Goal: Transaction & Acquisition: Purchase product/service

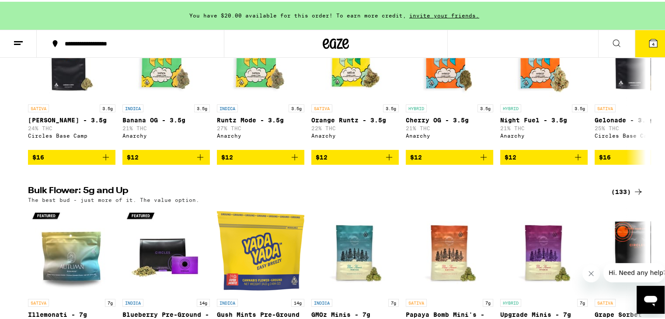
click at [650, 39] on icon at bounding box center [654, 42] width 8 height 8
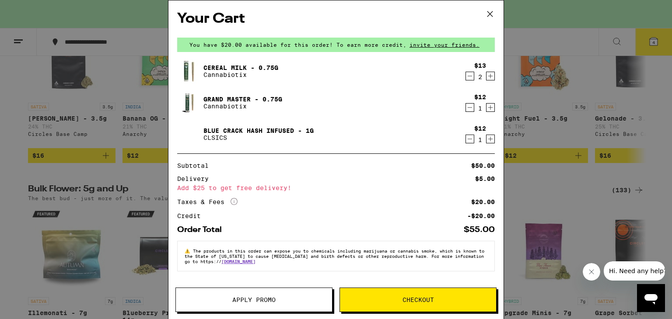
click at [13, 110] on div "Your Cart You have $20.00 available for this order! To earn more credit, invite…" at bounding box center [336, 159] width 672 height 319
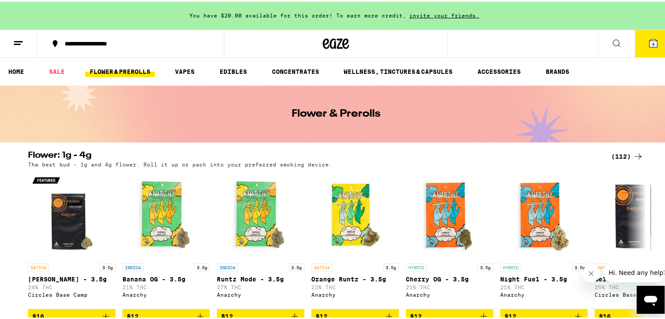
click at [129, 69] on link "FLOWER & PREROLLS" at bounding box center [120, 70] width 70 height 10
click at [613, 44] on icon at bounding box center [616, 41] width 7 height 7
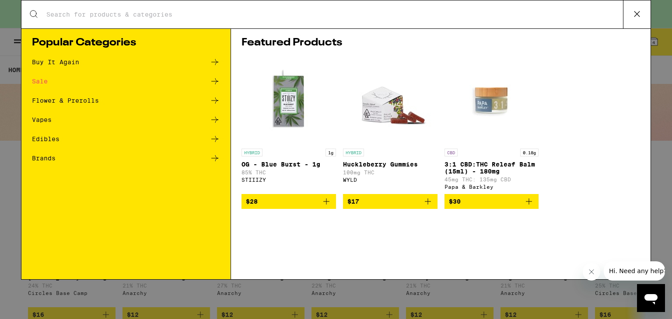
click at [310, 6] on div "Search for Products" at bounding box center [335, 14] width 629 height 28
click at [300, 14] on input "Search for Products" at bounding box center [334, 14] width 577 height 8
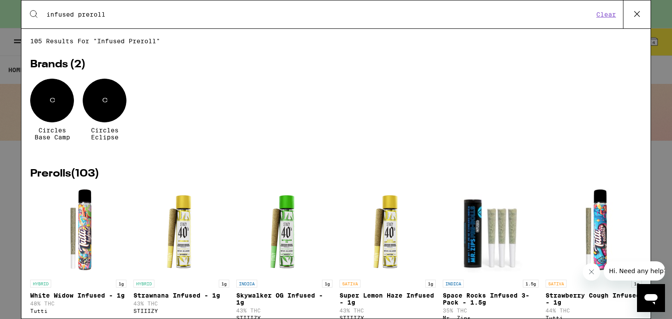
type input "infused preroll"
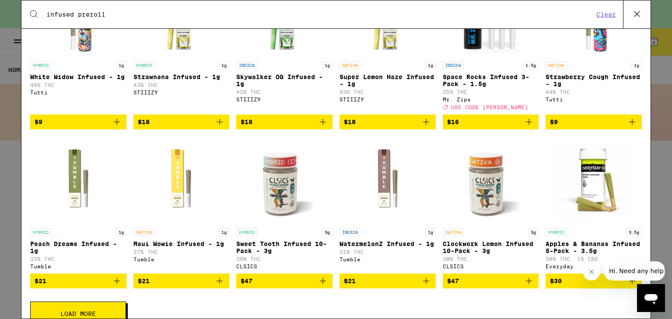
scroll to position [251, 0]
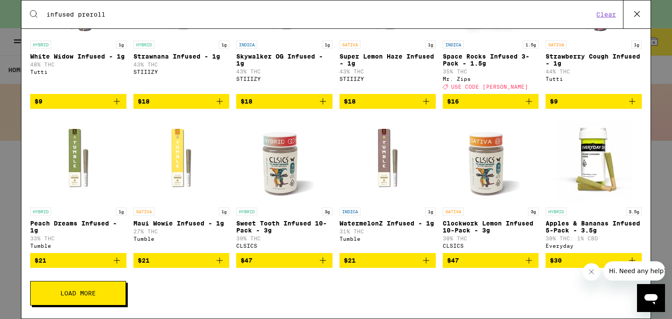
click at [105, 288] on button "Load More" at bounding box center [78, 293] width 96 height 24
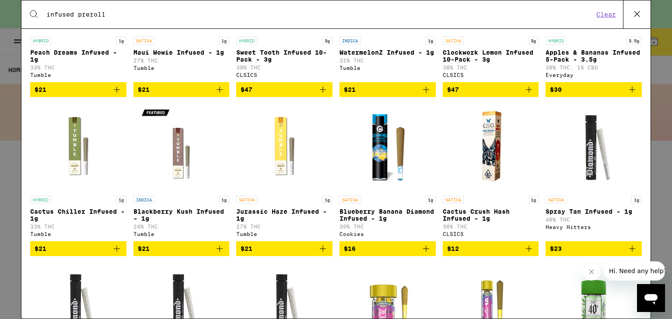
scroll to position [411, 0]
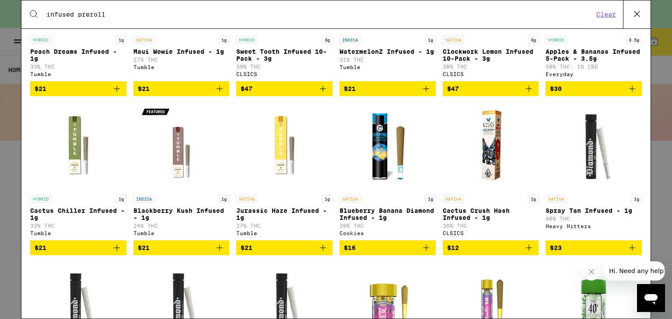
click at [524, 253] on icon "Add to bag" at bounding box center [529, 248] width 10 height 10
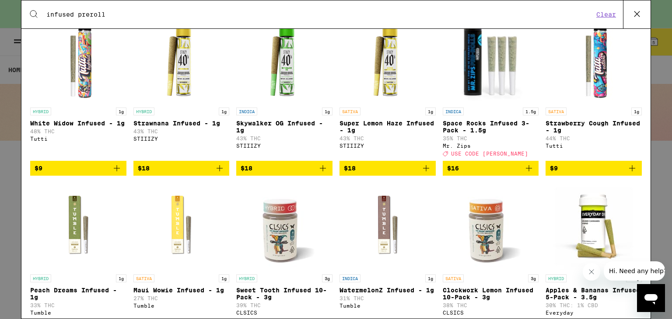
scroll to position [0, 0]
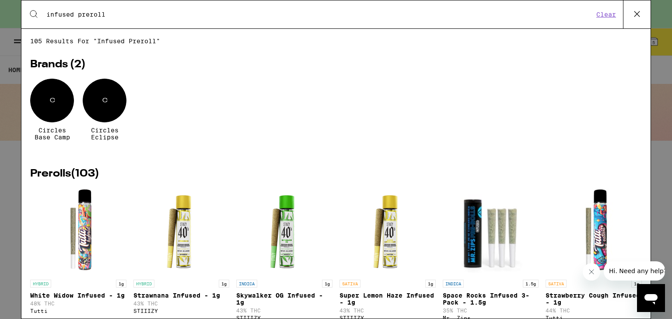
click at [638, 12] on icon at bounding box center [636, 13] width 13 height 13
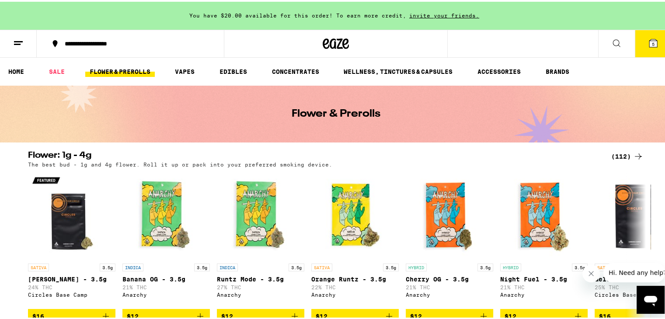
click at [635, 36] on button "5" at bounding box center [653, 41] width 37 height 27
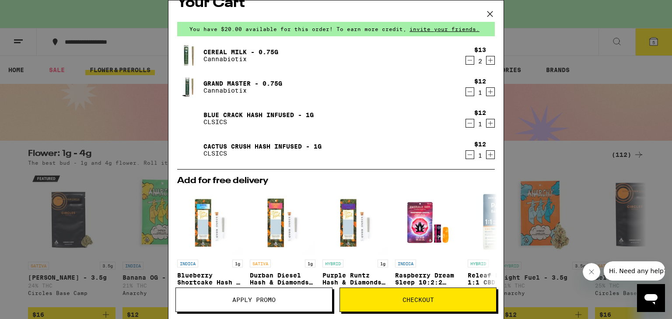
scroll to position [16, 0]
click at [466, 60] on icon "Decrement" at bounding box center [470, 60] width 8 height 10
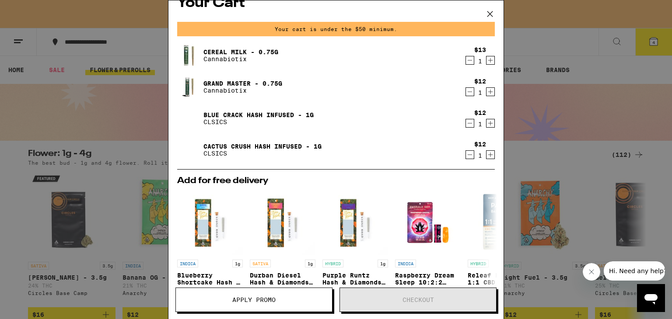
click at [486, 59] on icon "Increment" at bounding box center [490, 60] width 8 height 10
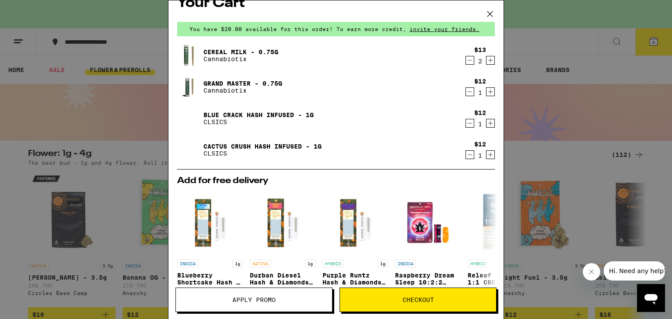
click at [466, 90] on icon "Decrement" at bounding box center [470, 92] width 8 height 10
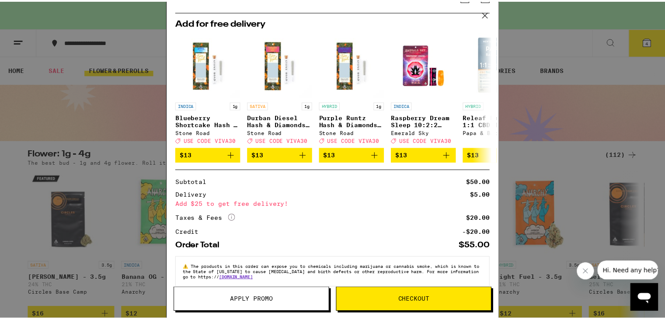
scroll to position [143, 0]
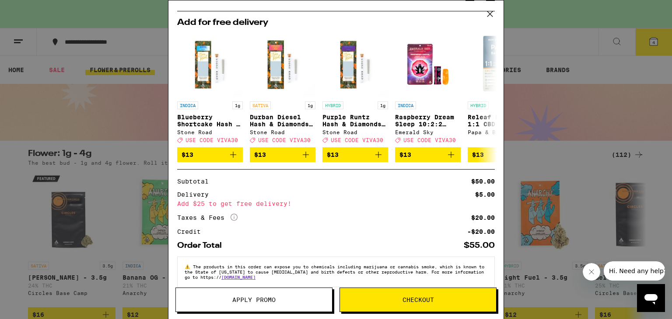
click at [425, 300] on span "Checkout" at bounding box center [417, 300] width 31 height 6
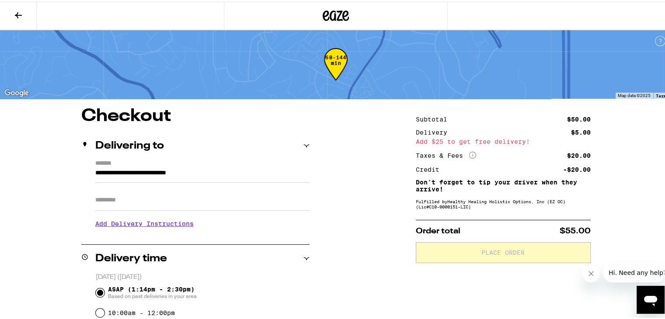
click at [14, 13] on icon at bounding box center [18, 13] width 10 height 10
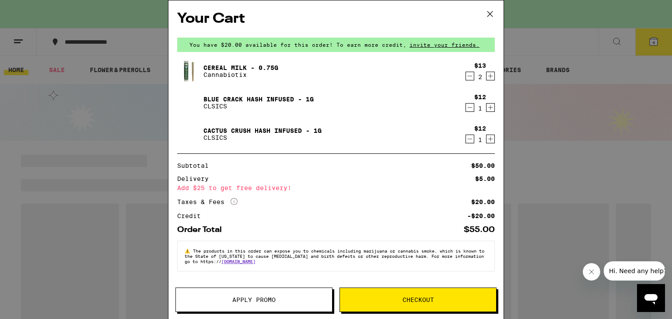
click at [0, 130] on div "Your Cart You have $20.00 available for this order! To earn more credit, invite…" at bounding box center [336, 159] width 672 height 319
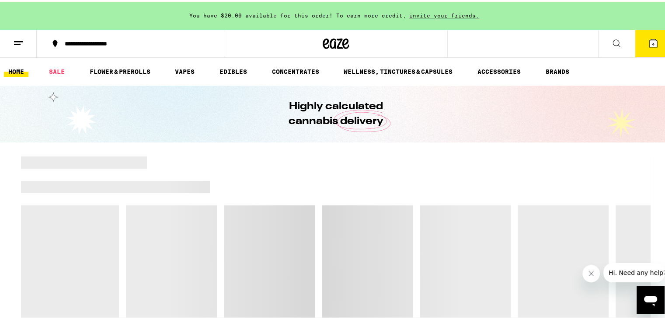
click at [612, 36] on icon at bounding box center [617, 41] width 10 height 10
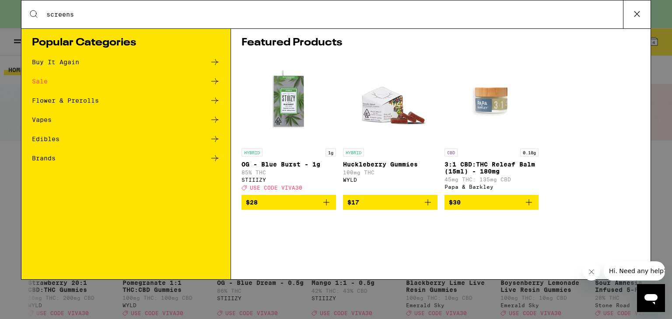
type input "screens"
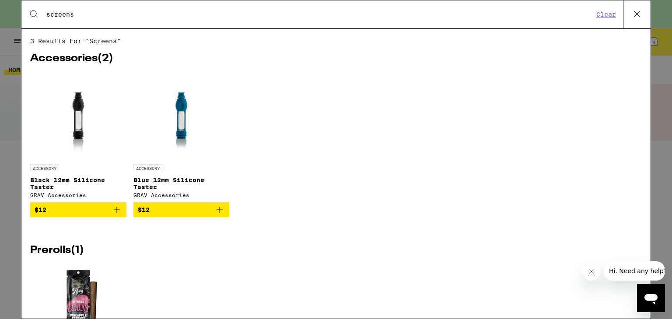
click at [6, 112] on div "Search for Products screens Clear 3 results for "screens" Accessories ( 2 ) ACC…" at bounding box center [336, 159] width 672 height 319
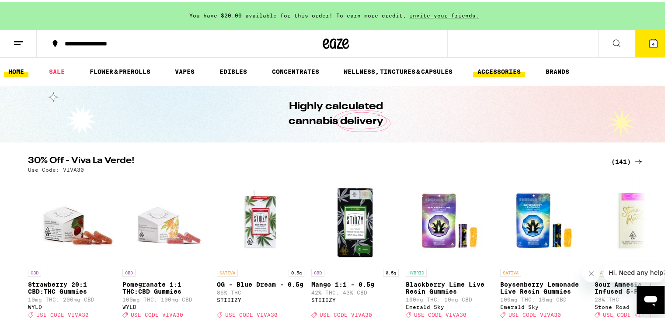
click at [516, 70] on link "ACCESSORIES" at bounding box center [499, 70] width 52 height 10
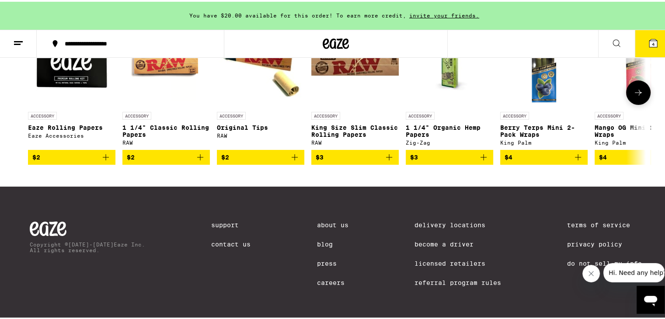
scroll to position [63, 0]
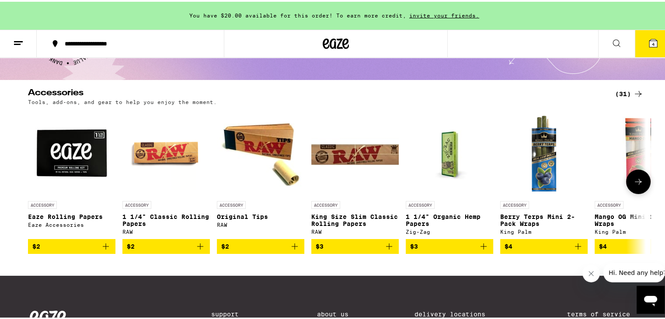
click at [639, 188] on button at bounding box center [638, 180] width 24 height 24
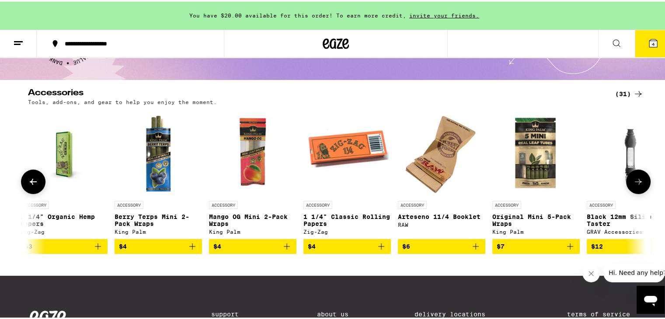
scroll to position [0, 521]
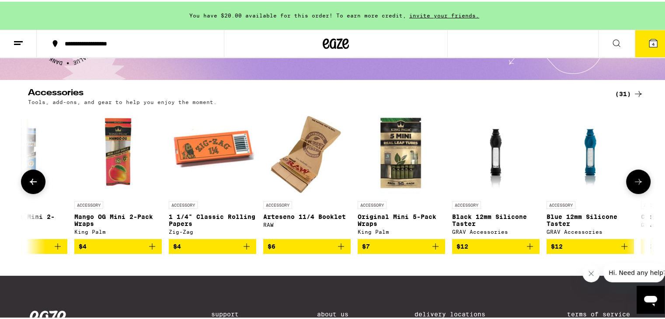
click at [639, 188] on button at bounding box center [638, 180] width 24 height 24
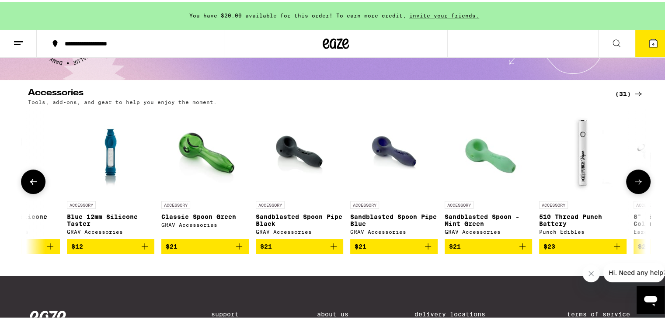
scroll to position [0, 1041]
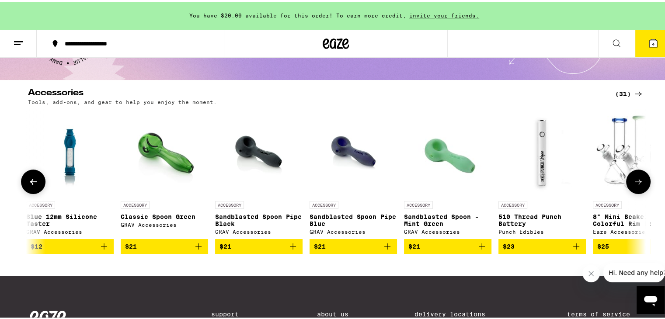
click at [639, 188] on button at bounding box center [638, 180] width 24 height 24
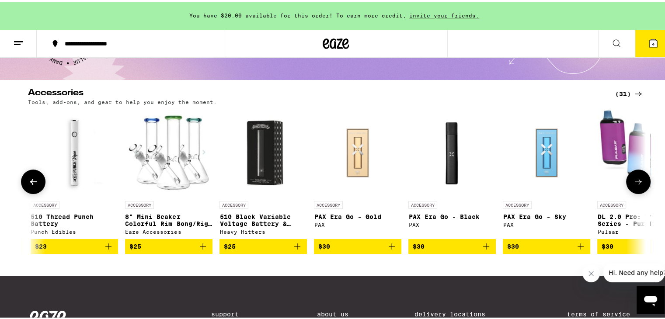
scroll to position [0, 1562]
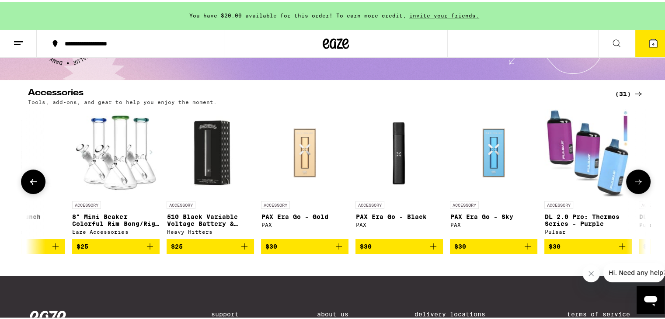
click at [639, 188] on button at bounding box center [638, 180] width 24 height 24
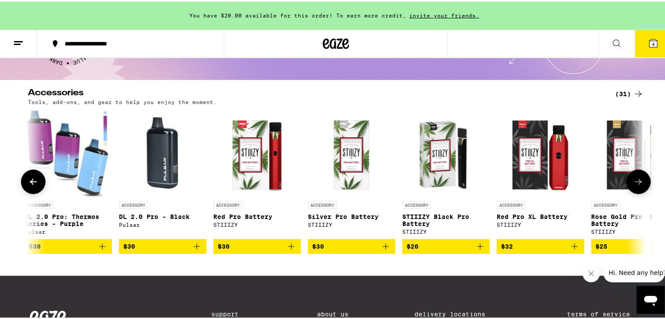
scroll to position [0, 2083]
click at [639, 188] on button at bounding box center [638, 180] width 24 height 24
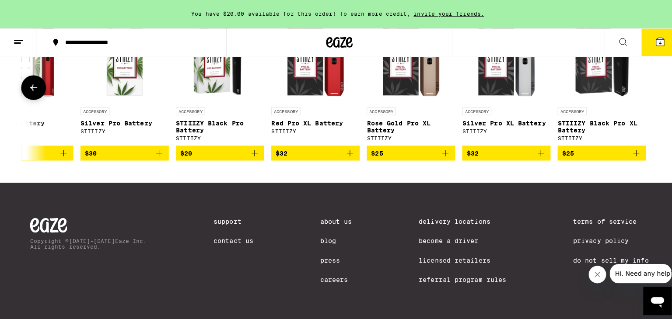
scroll to position [0, 2311]
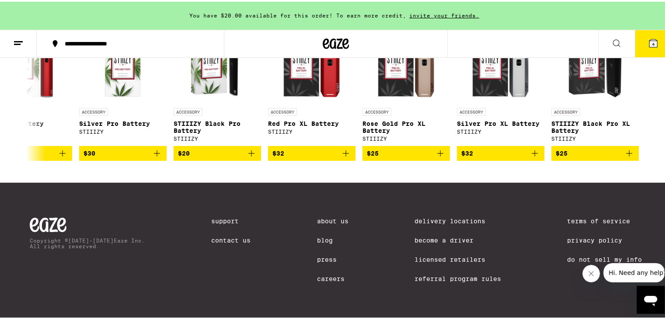
click at [637, 37] on button "4" at bounding box center [653, 41] width 37 height 27
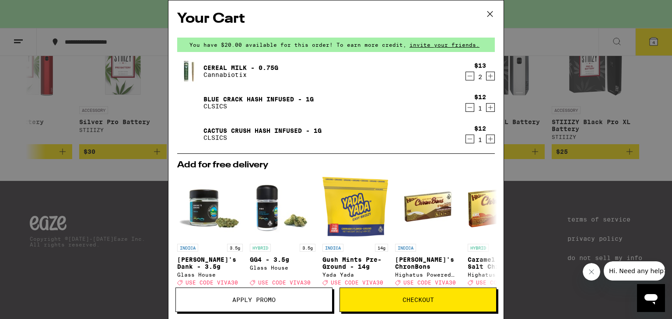
scroll to position [158, 0]
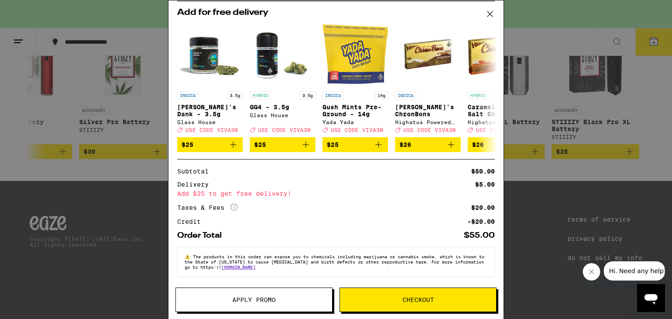
click at [423, 309] on button "Checkout" at bounding box center [417, 300] width 157 height 24
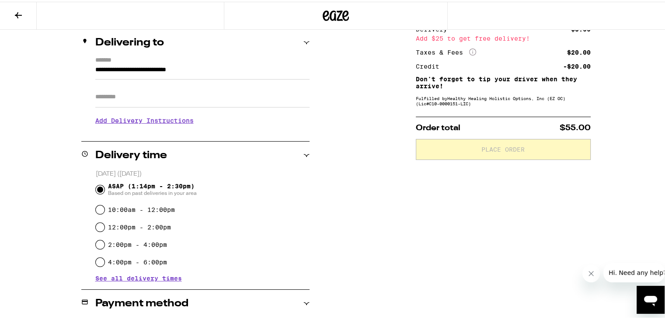
scroll to position [112, 0]
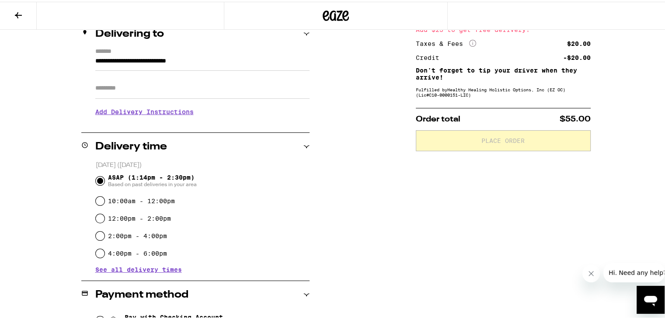
click at [152, 215] on label "12:00pm - 2:00pm" at bounding box center [139, 216] width 63 height 7
click at [105, 215] on input "12:00pm - 2:00pm" at bounding box center [100, 217] width 9 height 9
radio input "true"
click at [115, 181] on span "Based on past deliveries in your area" at bounding box center [152, 182] width 89 height 7
click at [105, 181] on input "ASAP (1:14pm - 2:30pm) Based on past deliveries in your area" at bounding box center [100, 179] width 9 height 9
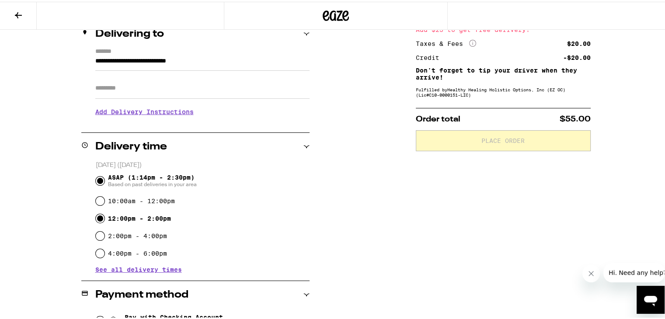
radio input "true"
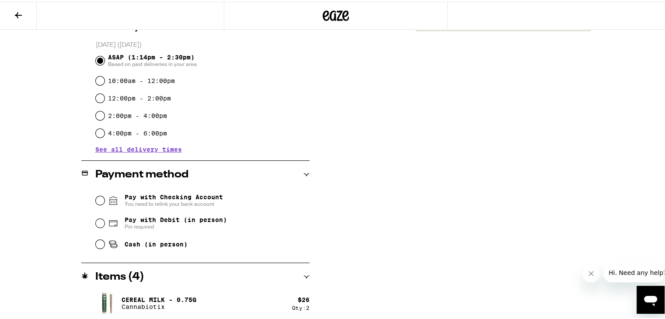
scroll to position [297, 0]
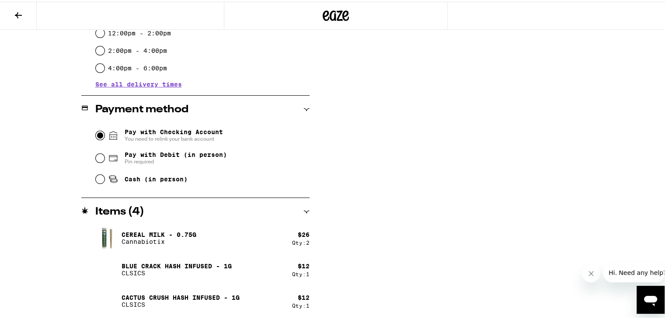
click at [100, 133] on input "Pay with Checking Account You need to relink your bank account" at bounding box center [100, 133] width 9 height 9
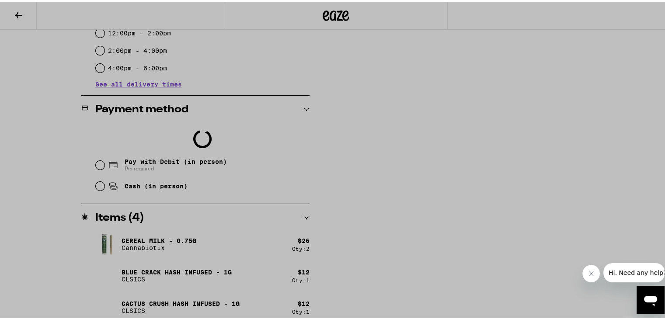
click at [96, 164] on div at bounding box center [336, 159] width 672 height 319
click at [517, 108] on div at bounding box center [336, 159] width 672 height 319
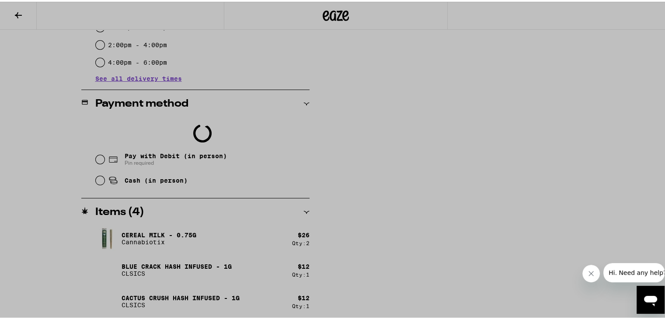
click at [448, 269] on div at bounding box center [336, 159] width 672 height 319
click at [591, 272] on icon "Close message from company" at bounding box center [590, 273] width 7 height 7
click at [93, 157] on div at bounding box center [336, 159] width 672 height 319
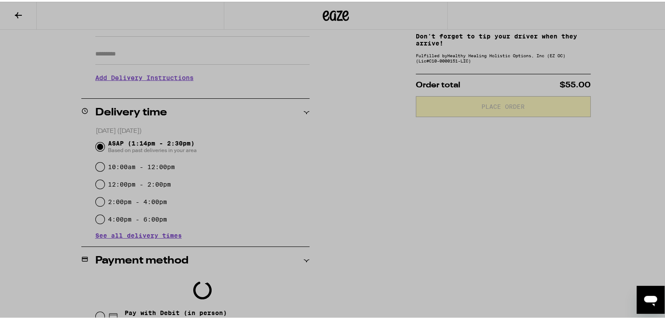
scroll to position [149, 0]
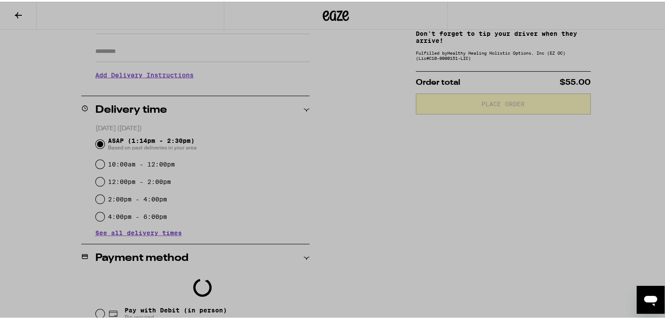
click at [464, 265] on div at bounding box center [336, 159] width 672 height 319
click at [13, 14] on div at bounding box center [336, 159] width 672 height 319
click at [16, 11] on div at bounding box center [336, 159] width 672 height 319
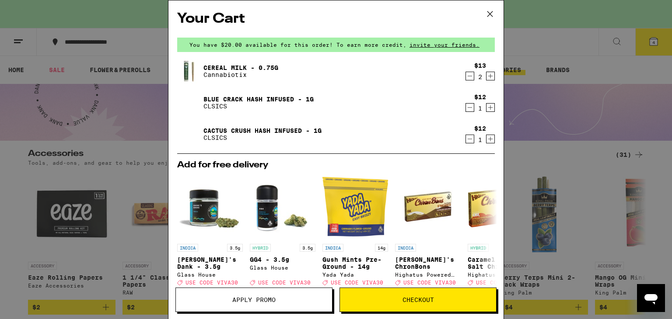
click at [395, 294] on button "Checkout" at bounding box center [417, 300] width 157 height 24
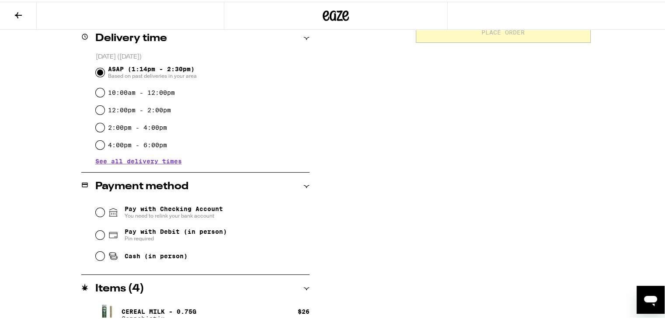
scroll to position [223, 0]
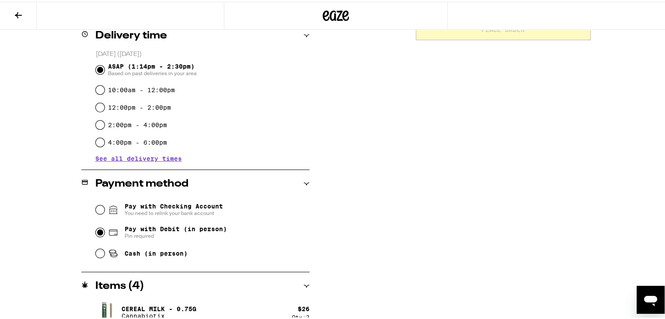
click at [98, 230] on input "Pay with Debit (in person) Pin required" at bounding box center [100, 231] width 9 height 9
radio input "true"
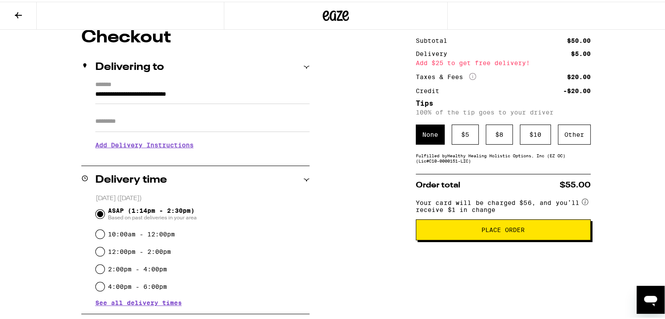
scroll to position [78, 0]
click at [455, 232] on span "Place Order" at bounding box center [503, 229] width 160 height 6
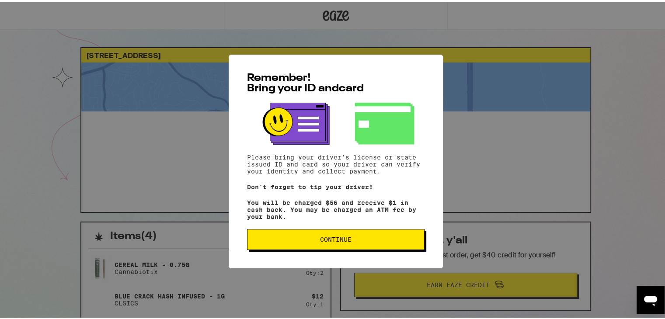
click at [369, 236] on button "Continue" at bounding box center [336, 237] width 178 height 21
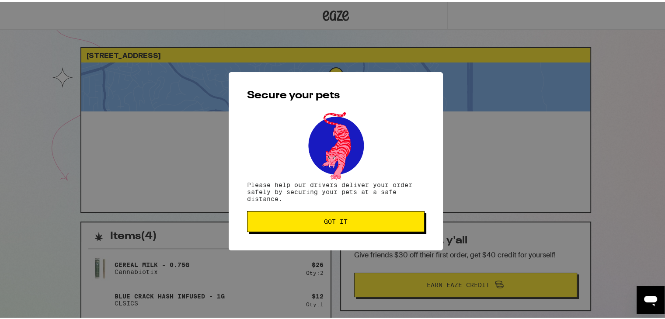
click at [33, 146] on div "Secure your pets Please help our drivers deliver your order safely by securing …" at bounding box center [336, 159] width 672 height 319
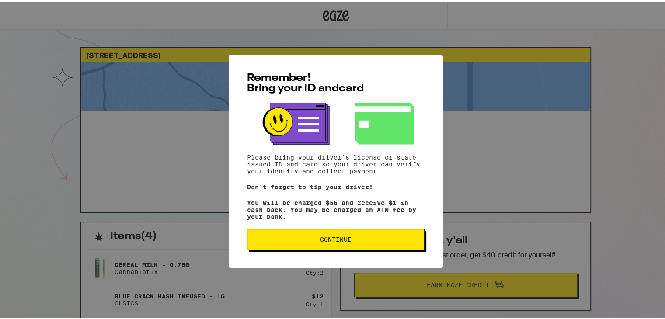
click at [53, 155] on div "Remember! Bring your ID and card Please bring your driver's license or state is…" at bounding box center [336, 159] width 672 height 319
click at [12, 125] on div "Remember! Bring your ID and card Please bring your driver's license or state is…" at bounding box center [336, 159] width 672 height 319
click at [35, 121] on div "Remember! Bring your ID and card Please bring your driver's license or state is…" at bounding box center [336, 159] width 672 height 319
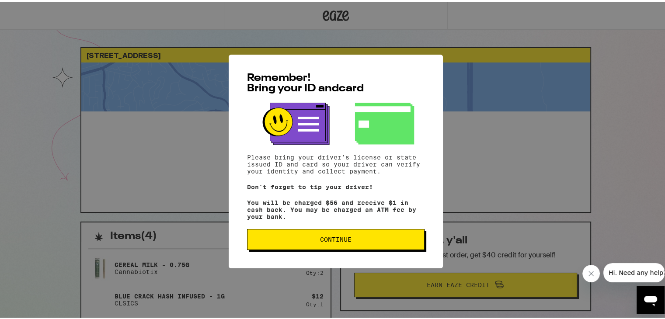
click at [3, 195] on div "Remember! Bring your ID and card Please bring your driver's license or state is…" at bounding box center [336, 159] width 672 height 319
